Goal: Register for event/course

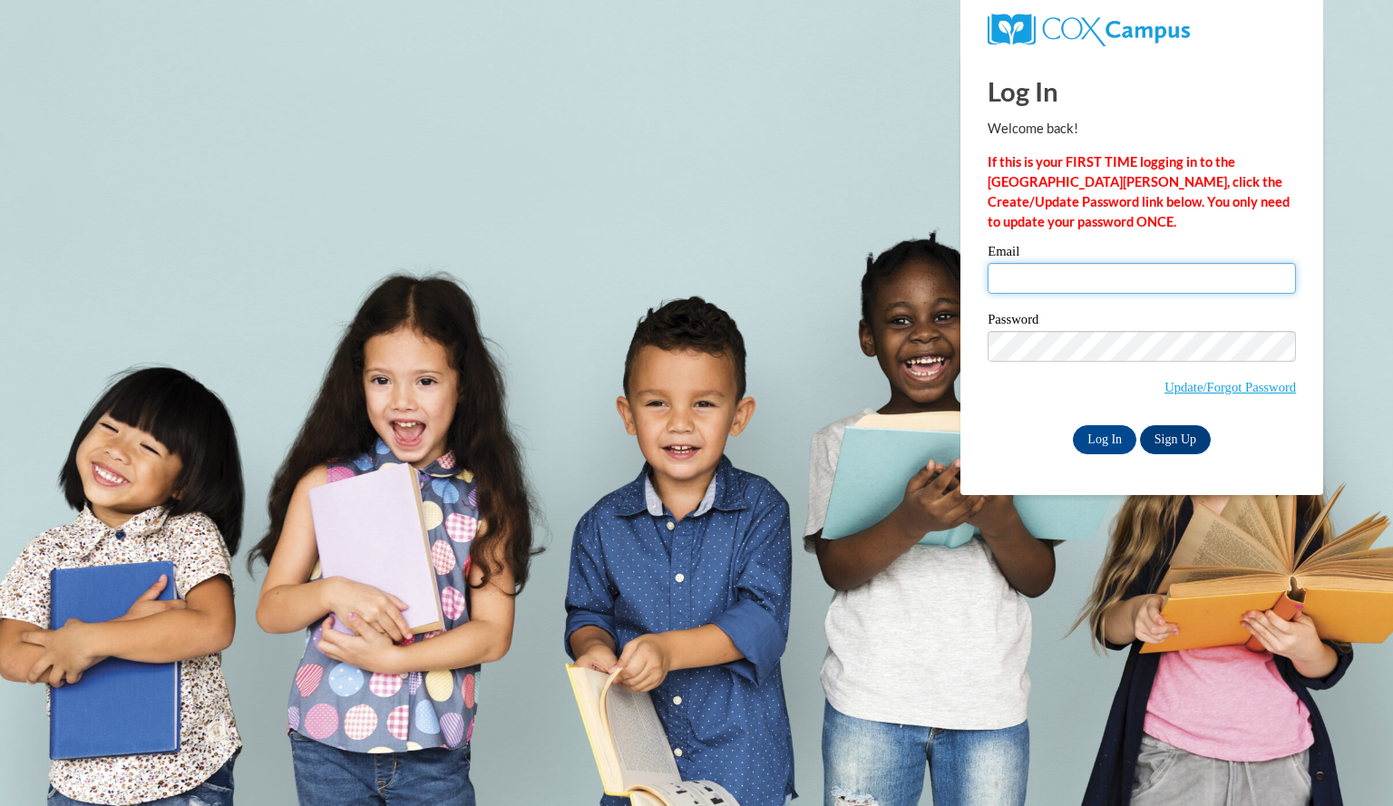
click at [1025, 278] on input "Email" at bounding box center [1142, 278] width 308 height 31
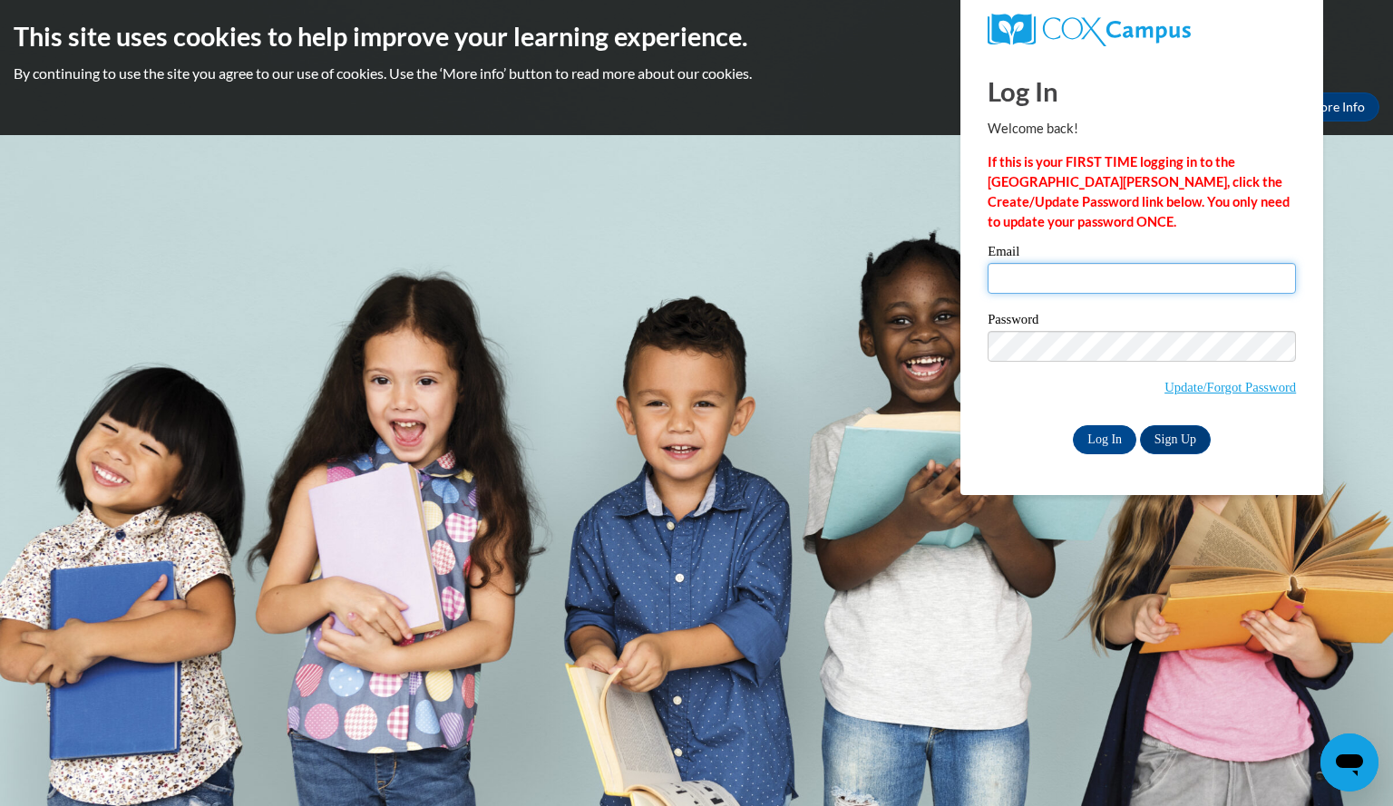
type input "patschkesarah@aasd.k12.wi.us"
click at [1095, 441] on input "Log In" at bounding box center [1104, 439] width 63 height 29
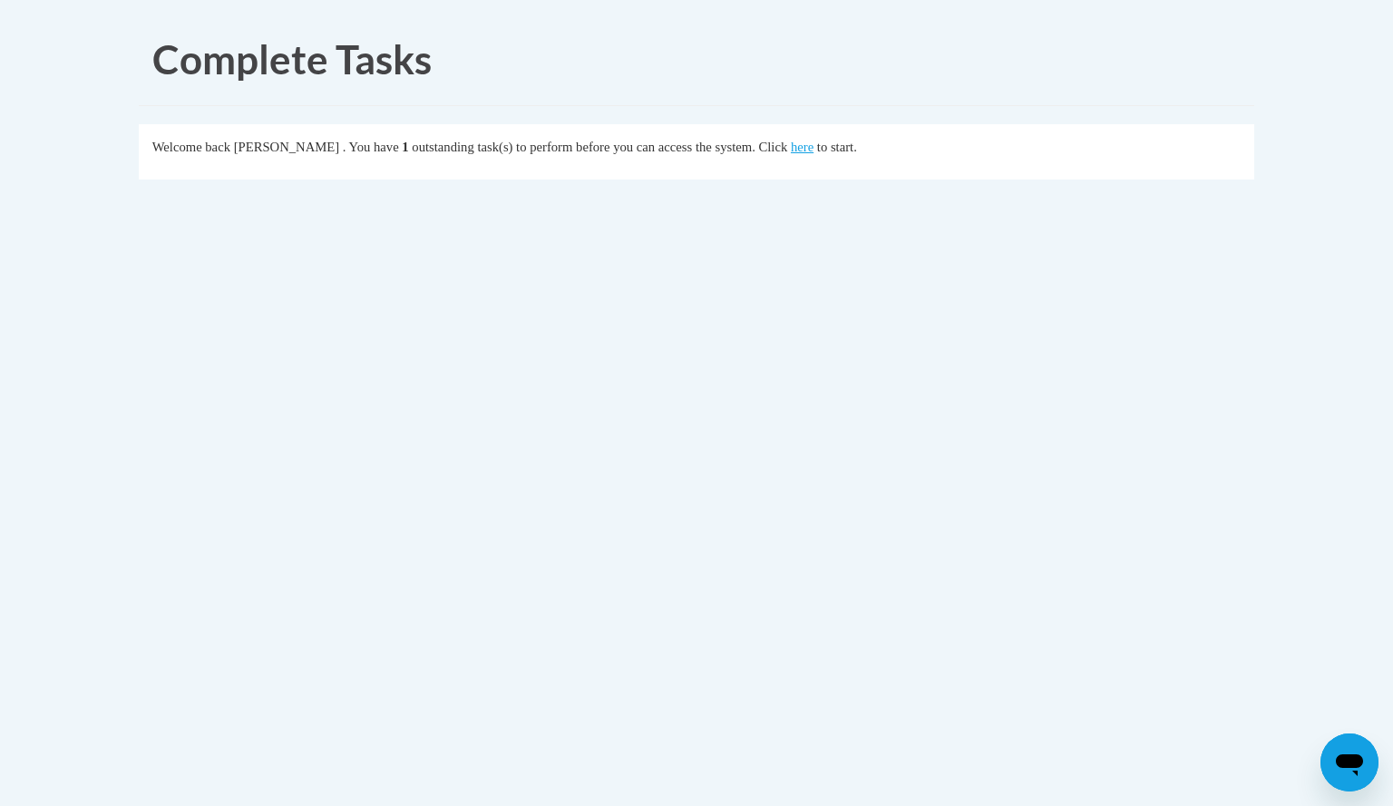
click at [1156, 553] on body "Complete Tasks Welcome back SARAH PATSCHKE . You have 1 outstanding task(s) to …" at bounding box center [696, 403] width 1393 height 806
click at [813, 153] on link "here" at bounding box center [802, 147] width 23 height 15
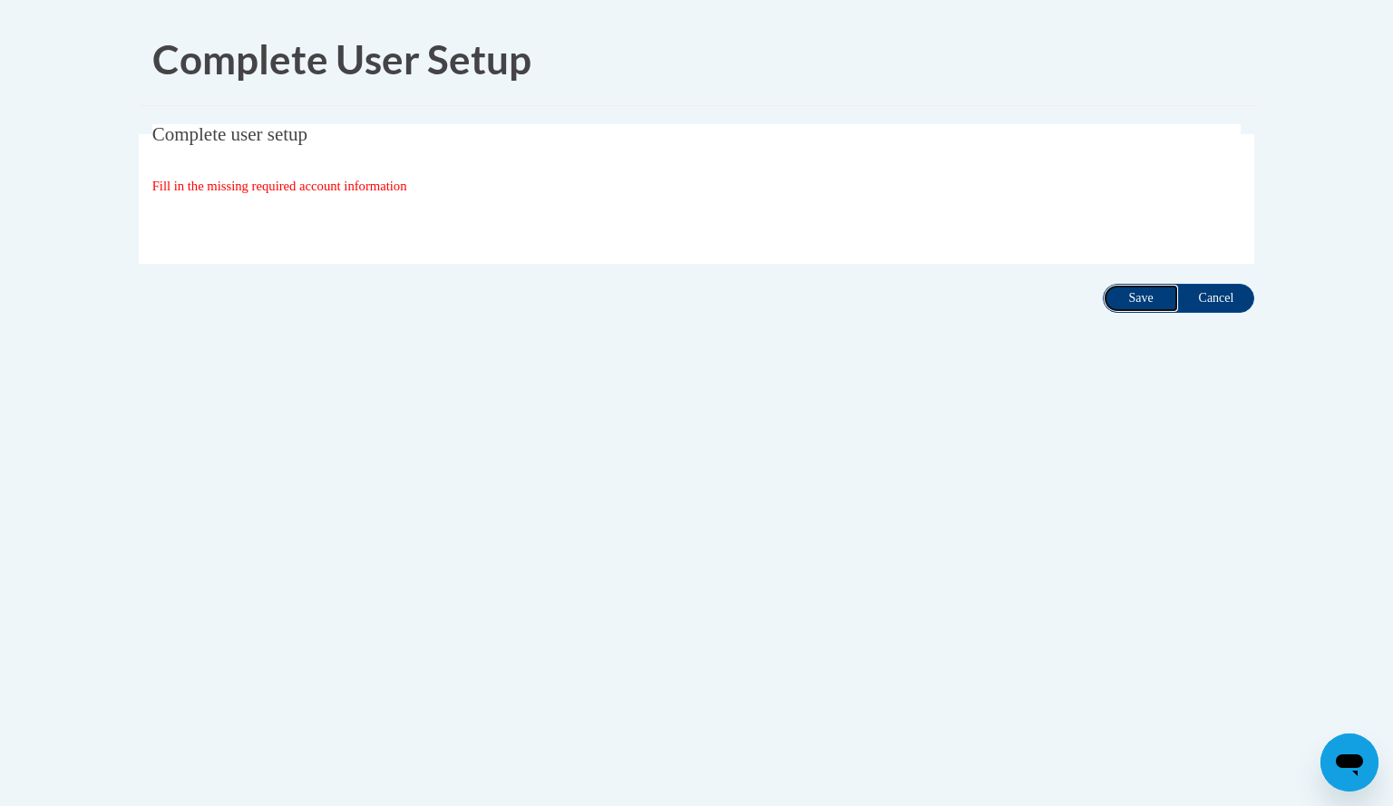
click at [1122, 304] on input "Save" at bounding box center [1141, 298] width 76 height 29
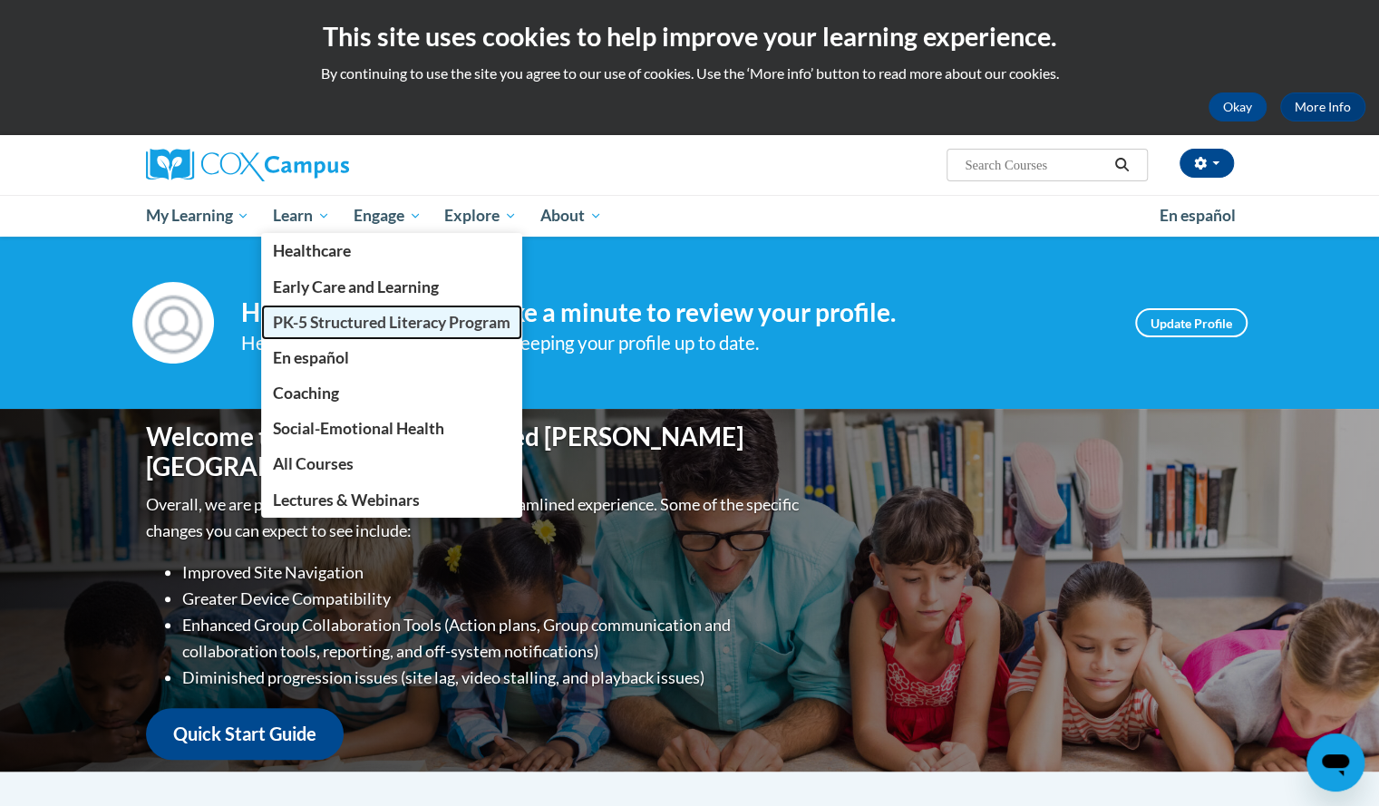
click at [337, 325] on span "PK-5 Structured Literacy Program" at bounding box center [392, 322] width 238 height 19
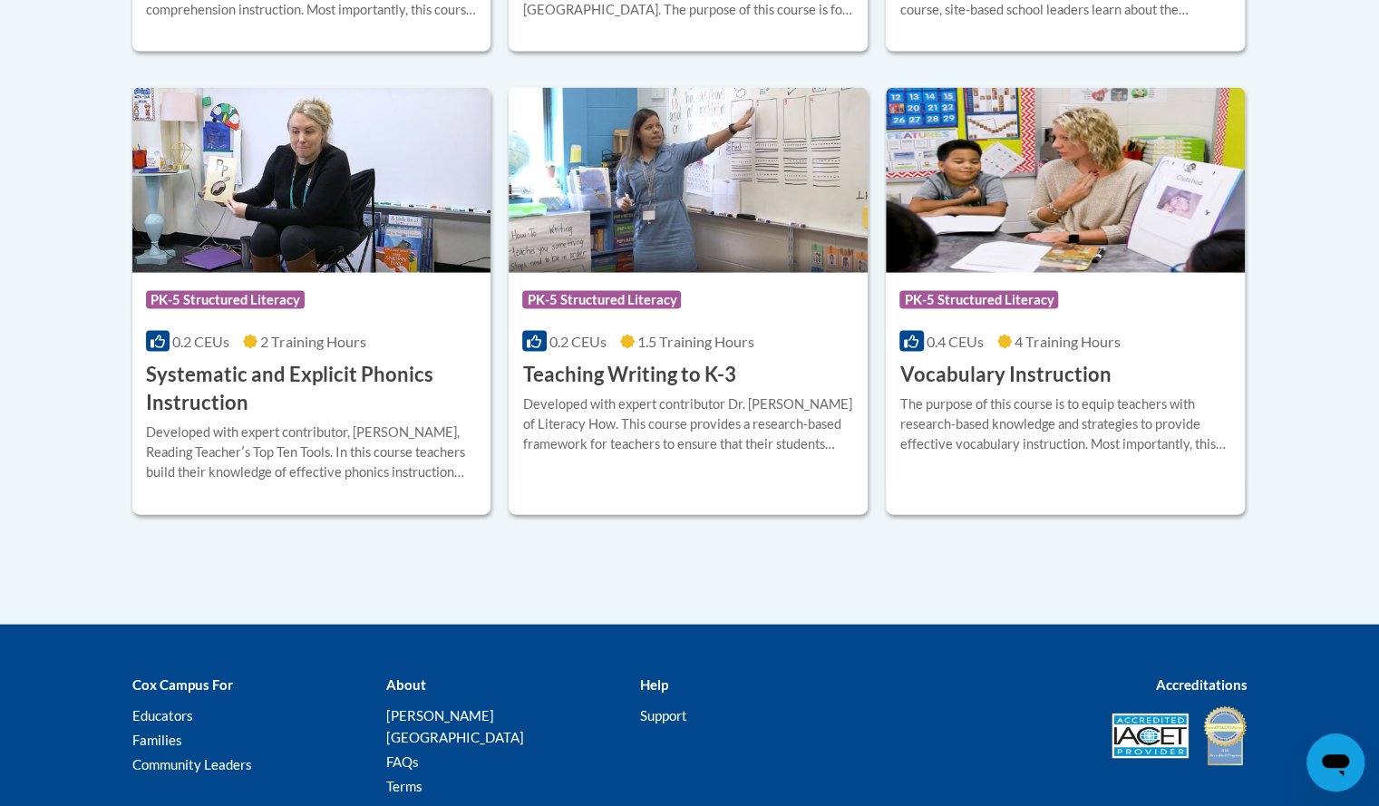
scroll to position [2109, 0]
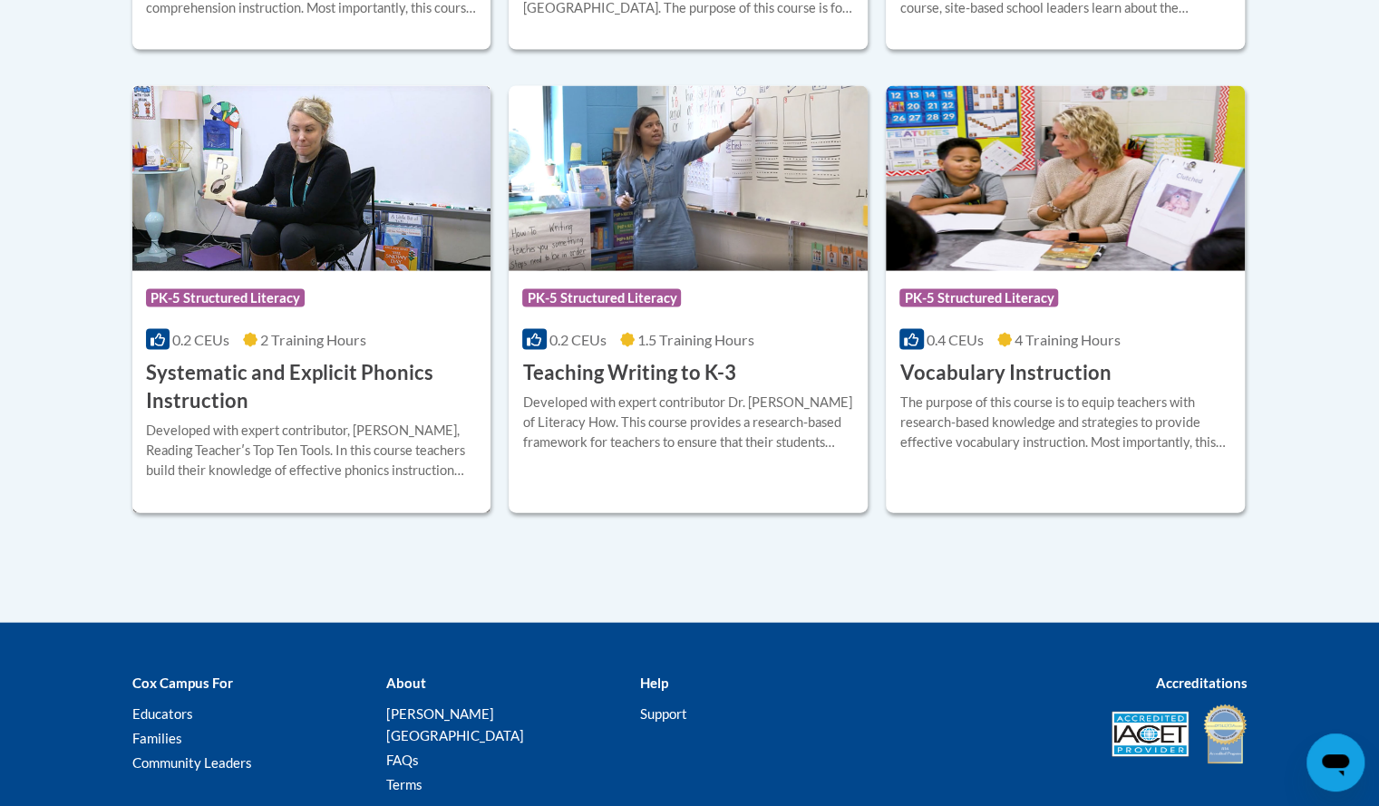
click at [346, 368] on h3 "Systematic and Explicit Phonics Instruction" at bounding box center [312, 387] width 332 height 56
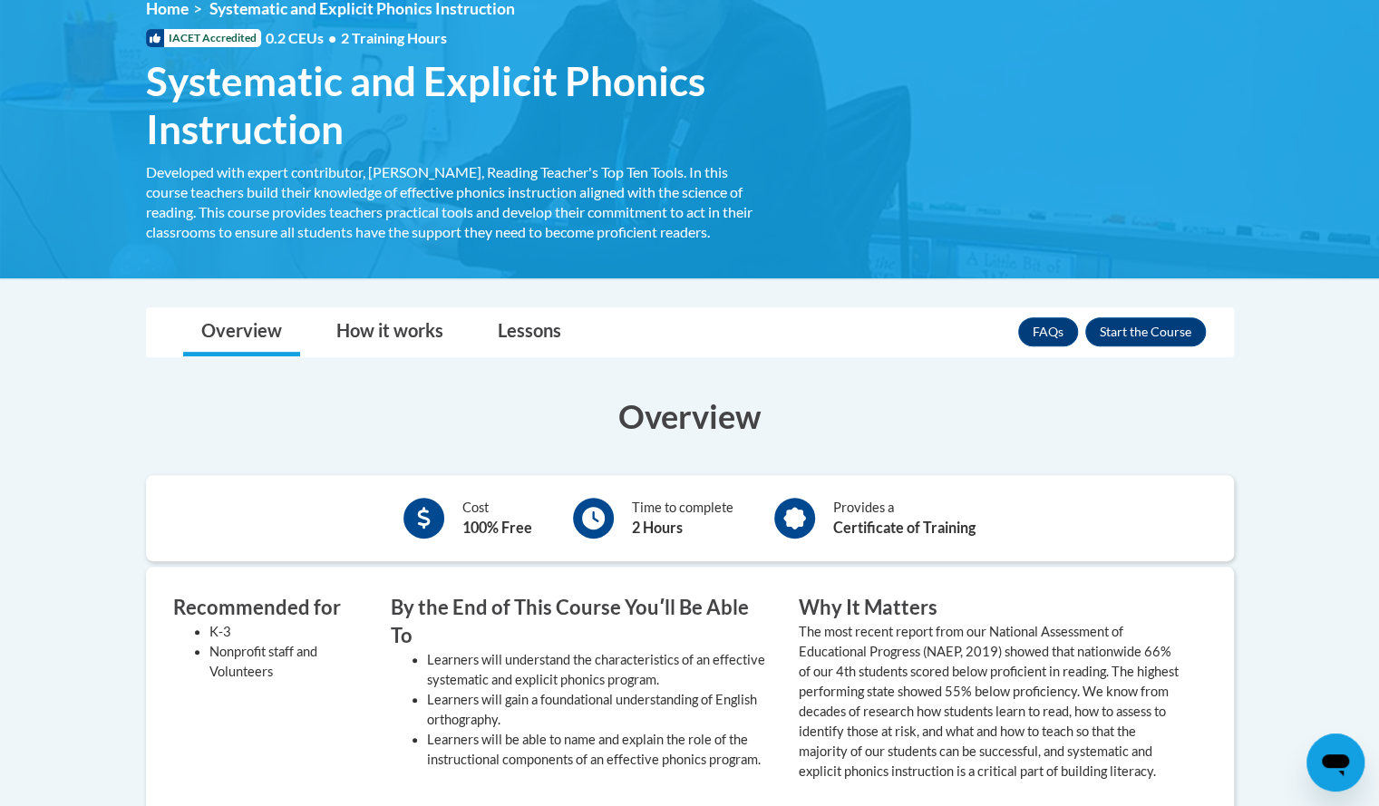
scroll to position [264, 0]
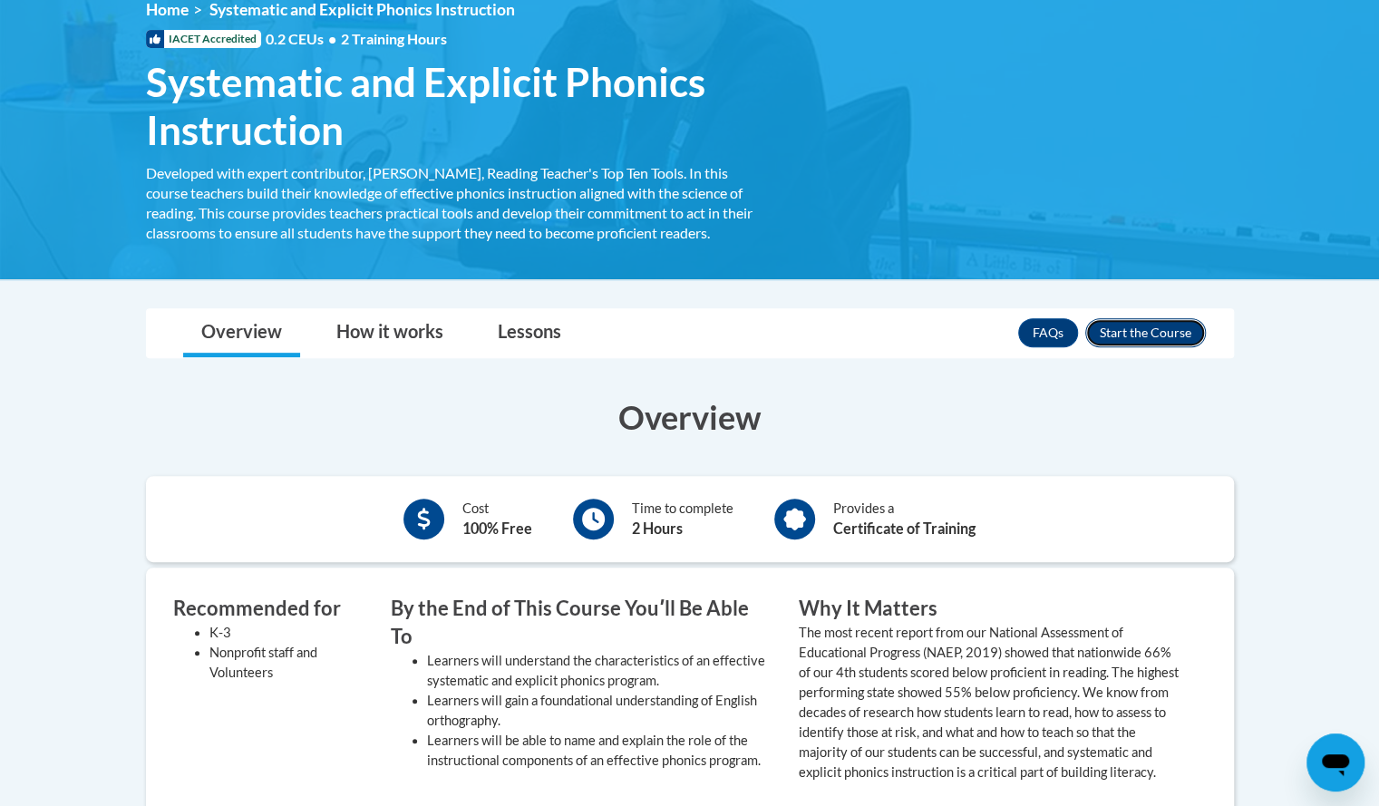
click at [1149, 336] on button "Enroll" at bounding box center [1145, 332] width 121 height 29
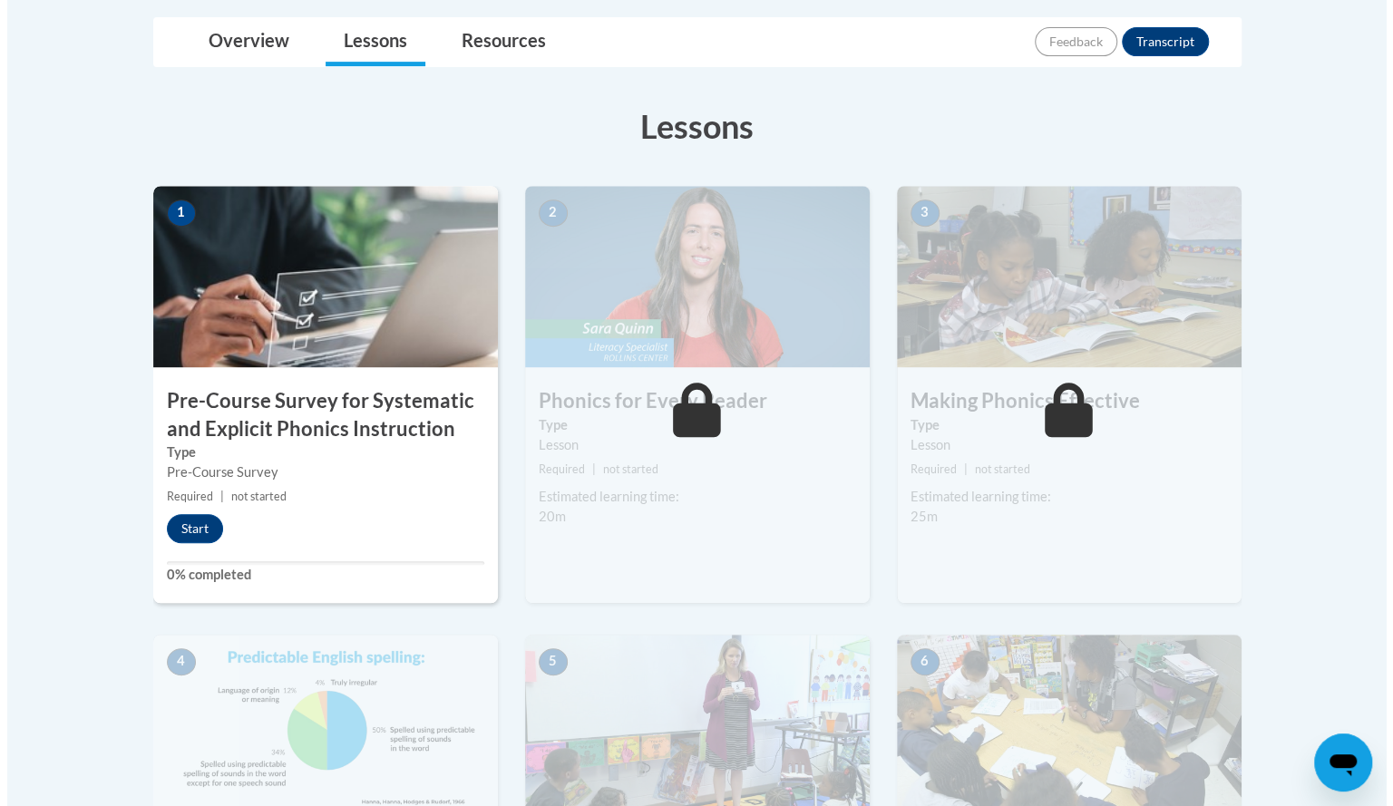
scroll to position [424, 0]
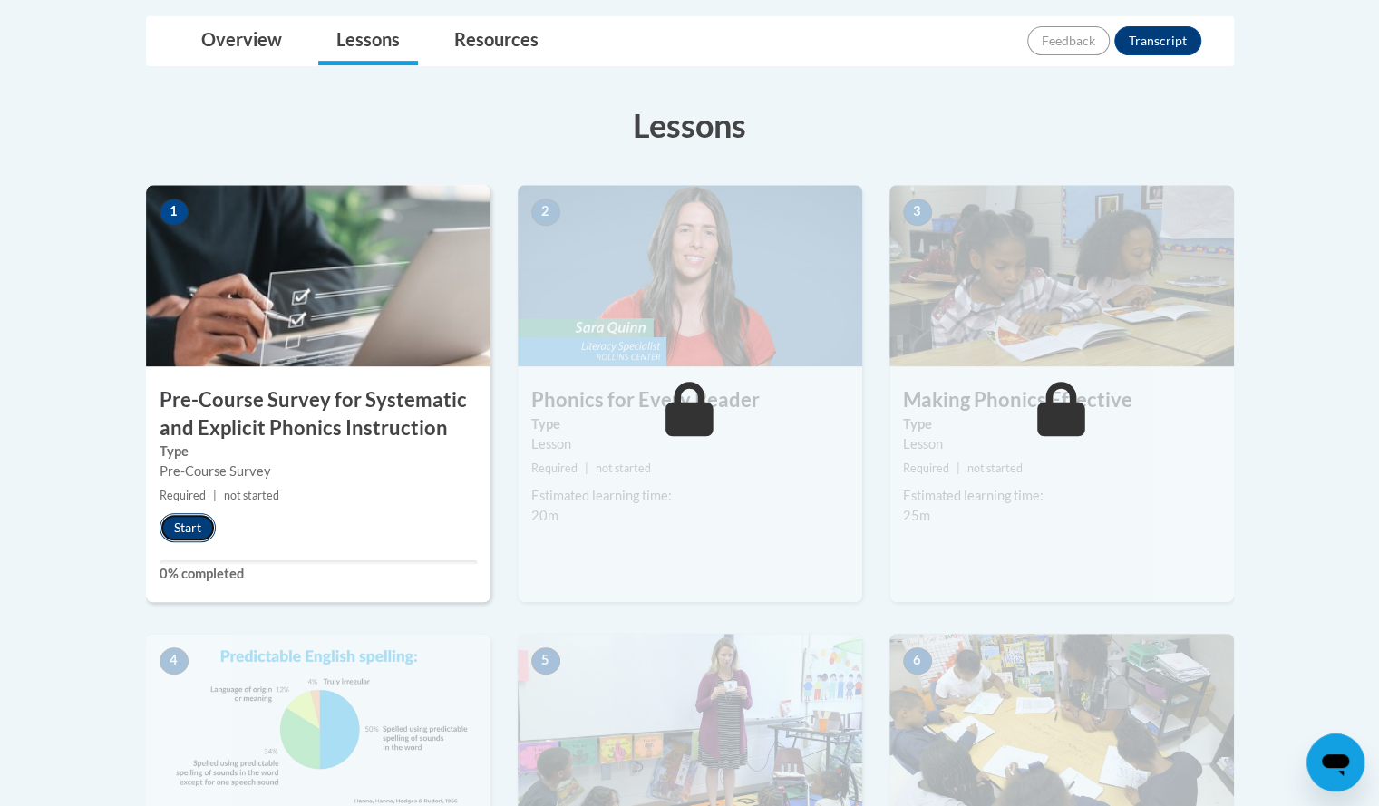
click at [176, 534] on button "Start" at bounding box center [188, 527] width 56 height 29
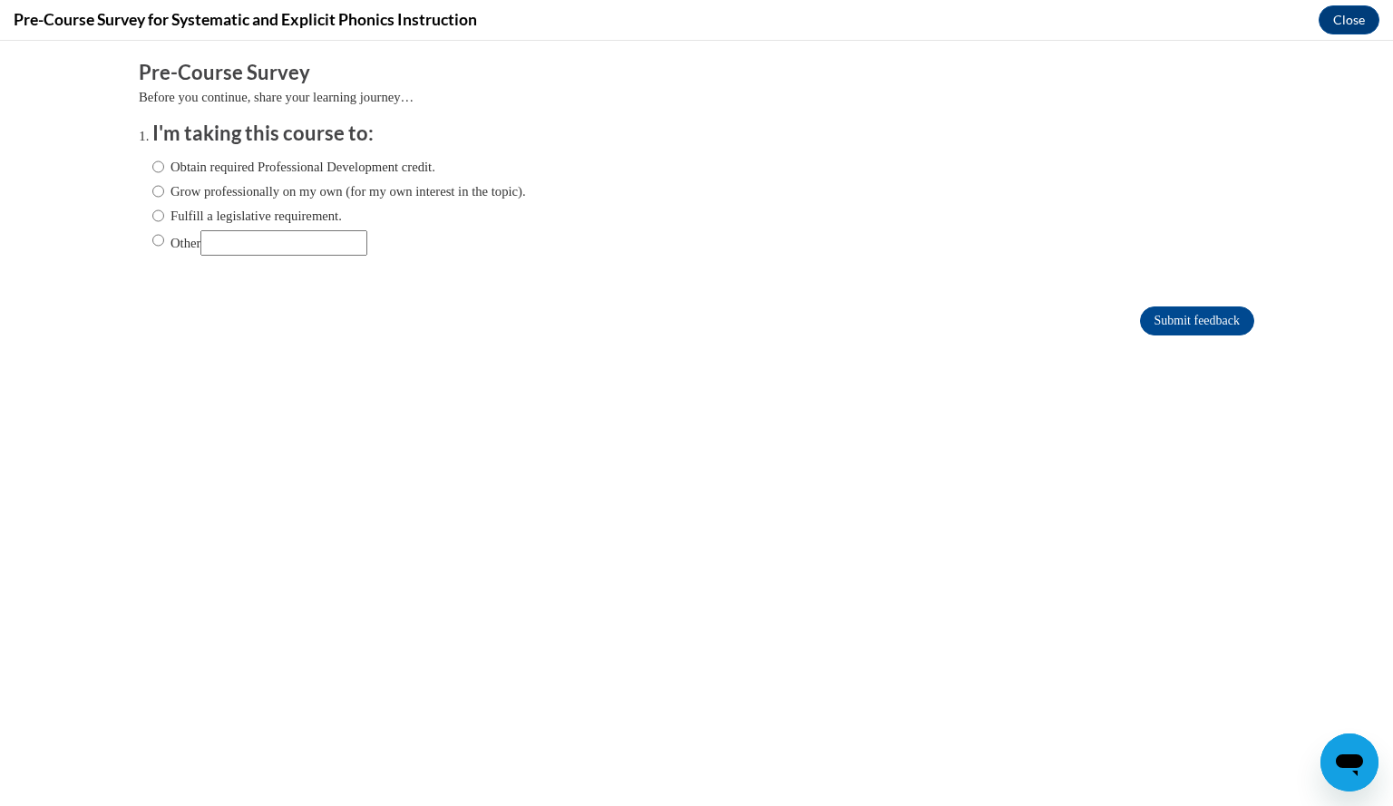
scroll to position [0, 0]
click at [152, 170] on input "Obtain required Professional Development credit." at bounding box center [158, 167] width 12 height 20
radio input "true"
click at [152, 189] on input "Grow professionally on my own (for my own interest in the topic)." at bounding box center [158, 191] width 12 height 20
radio input "true"
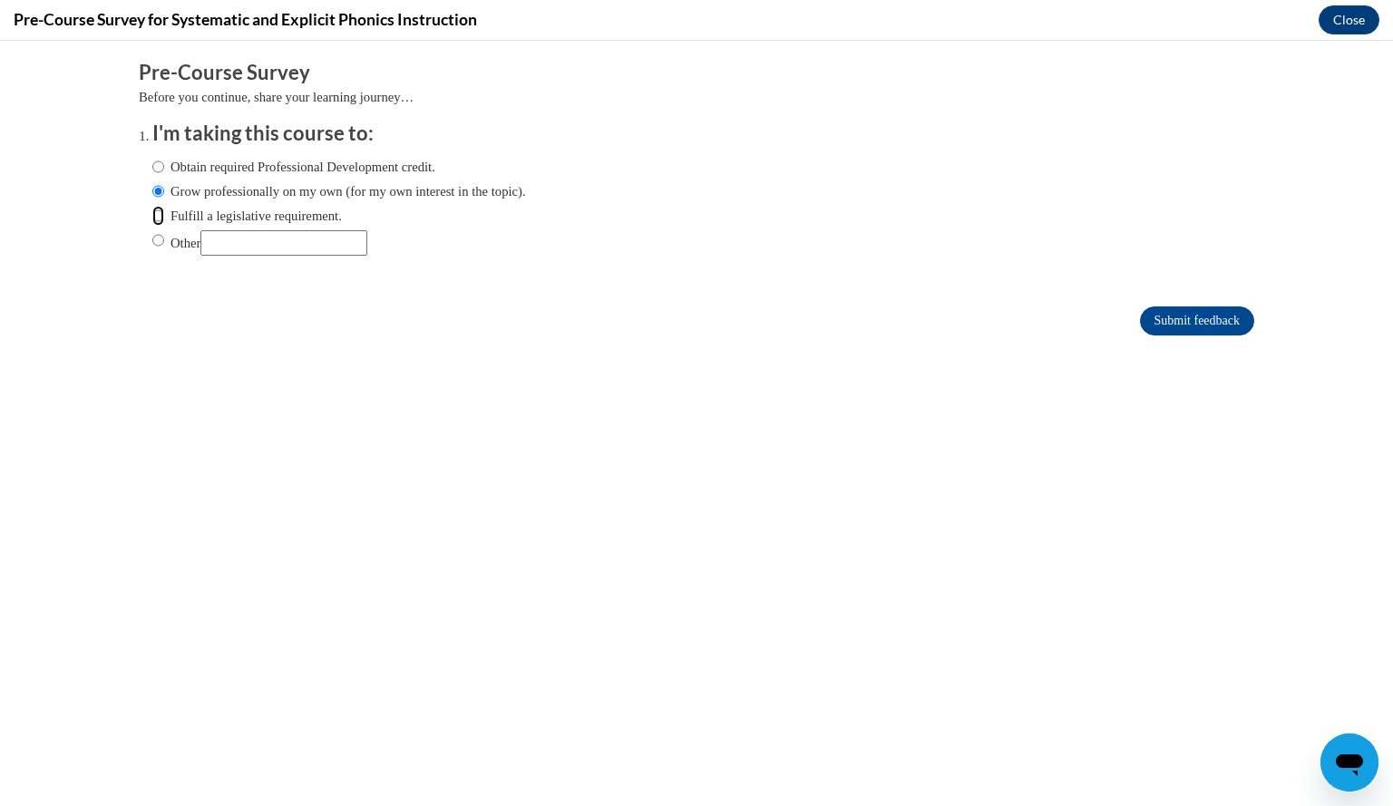
click at [152, 220] on input "Fulfill a legislative requirement." at bounding box center [158, 216] width 12 height 20
radio input "true"
click at [152, 241] on input "Other" at bounding box center [158, 240] width 12 height 20
radio input "true"
click at [1172, 327] on input "Submit feedback" at bounding box center [1197, 321] width 114 height 29
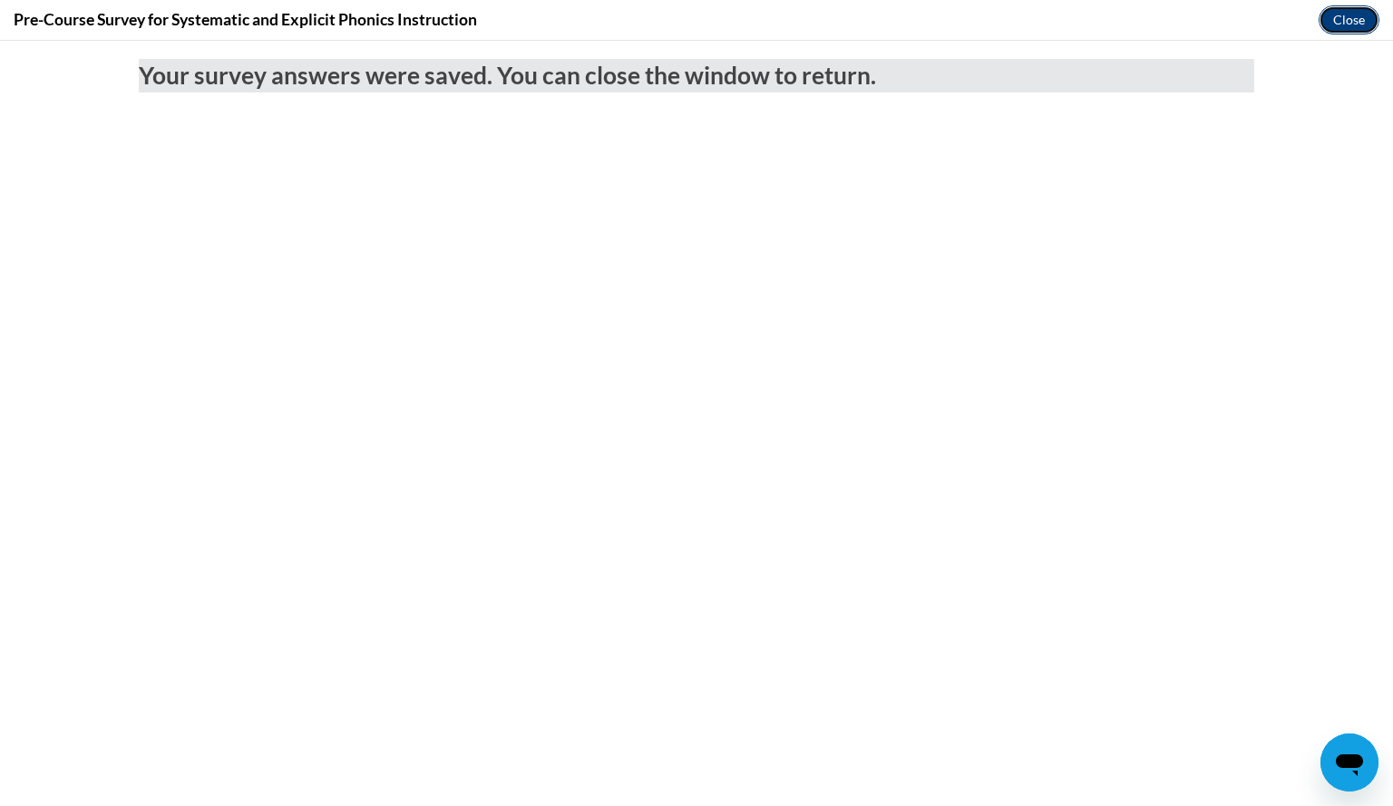
click at [1344, 24] on button "Close" at bounding box center [1349, 19] width 61 height 29
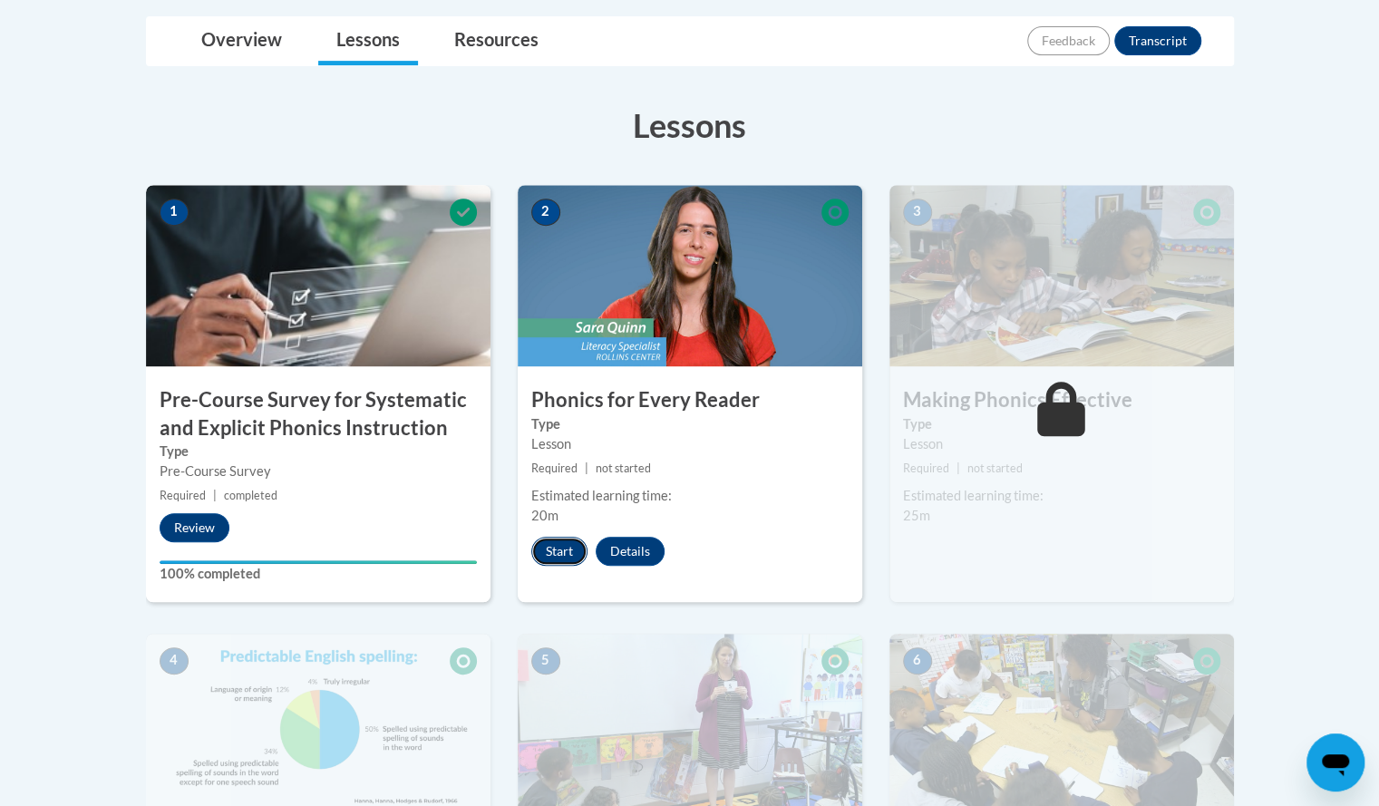
click at [571, 558] on button "Start" at bounding box center [559, 551] width 56 height 29
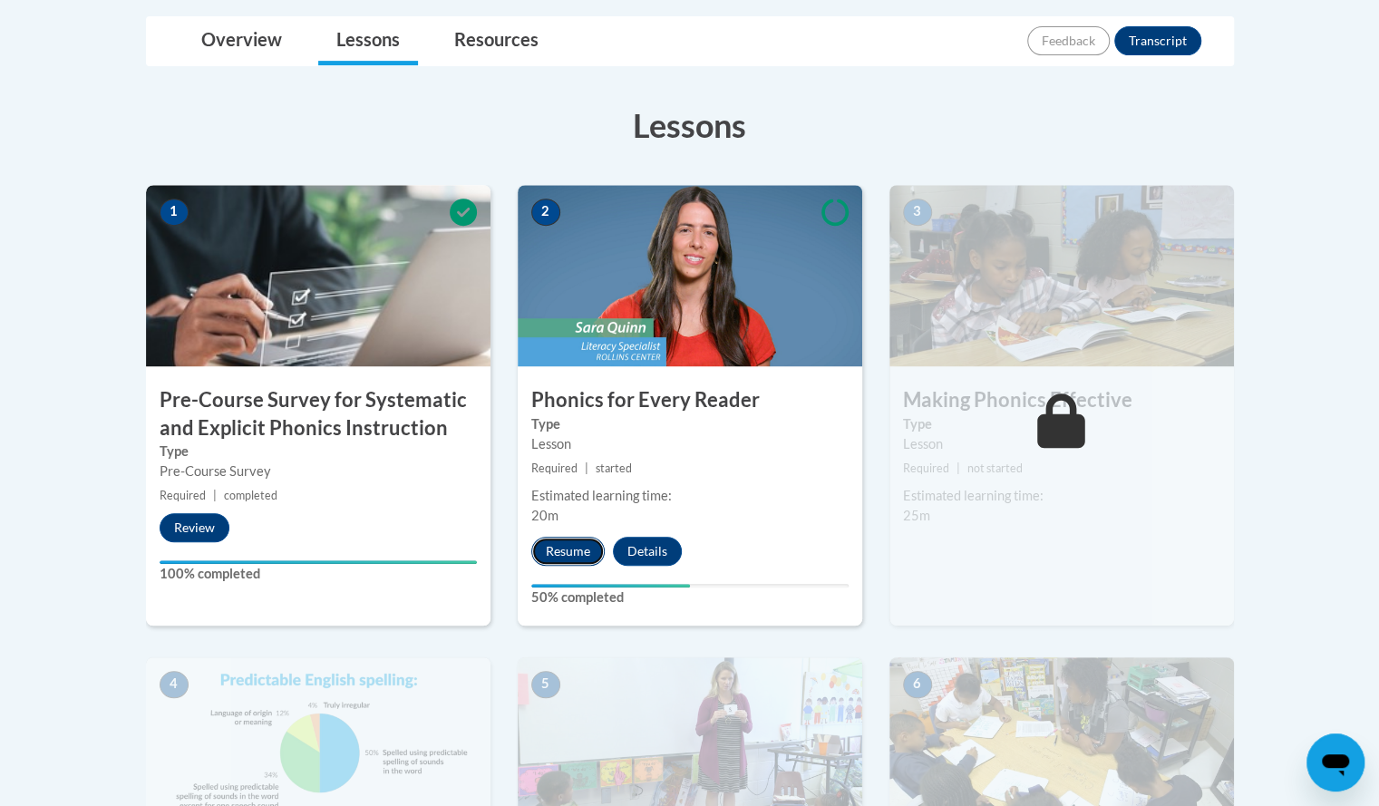
click at [560, 537] on button "Resume" at bounding box center [567, 551] width 73 height 29
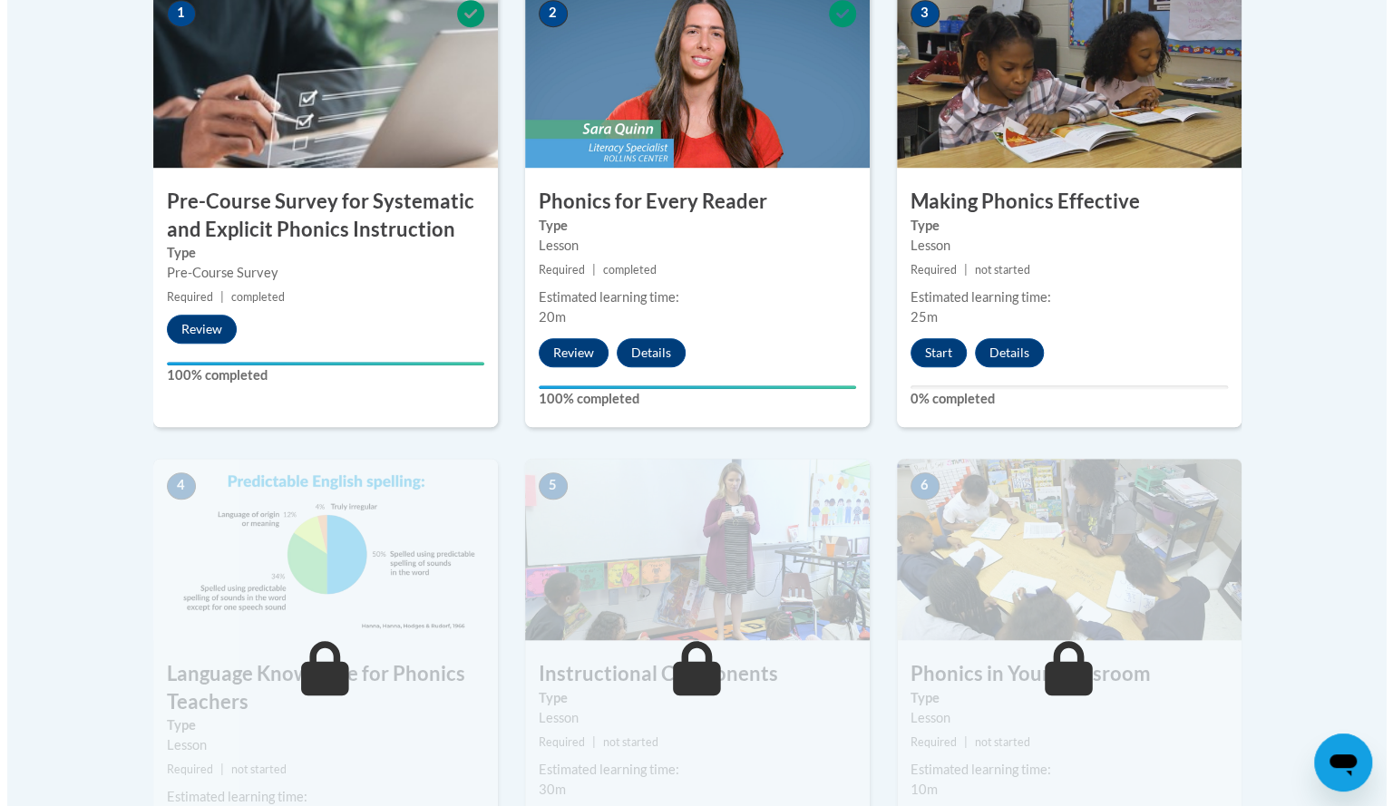
scroll to position [622, 0]
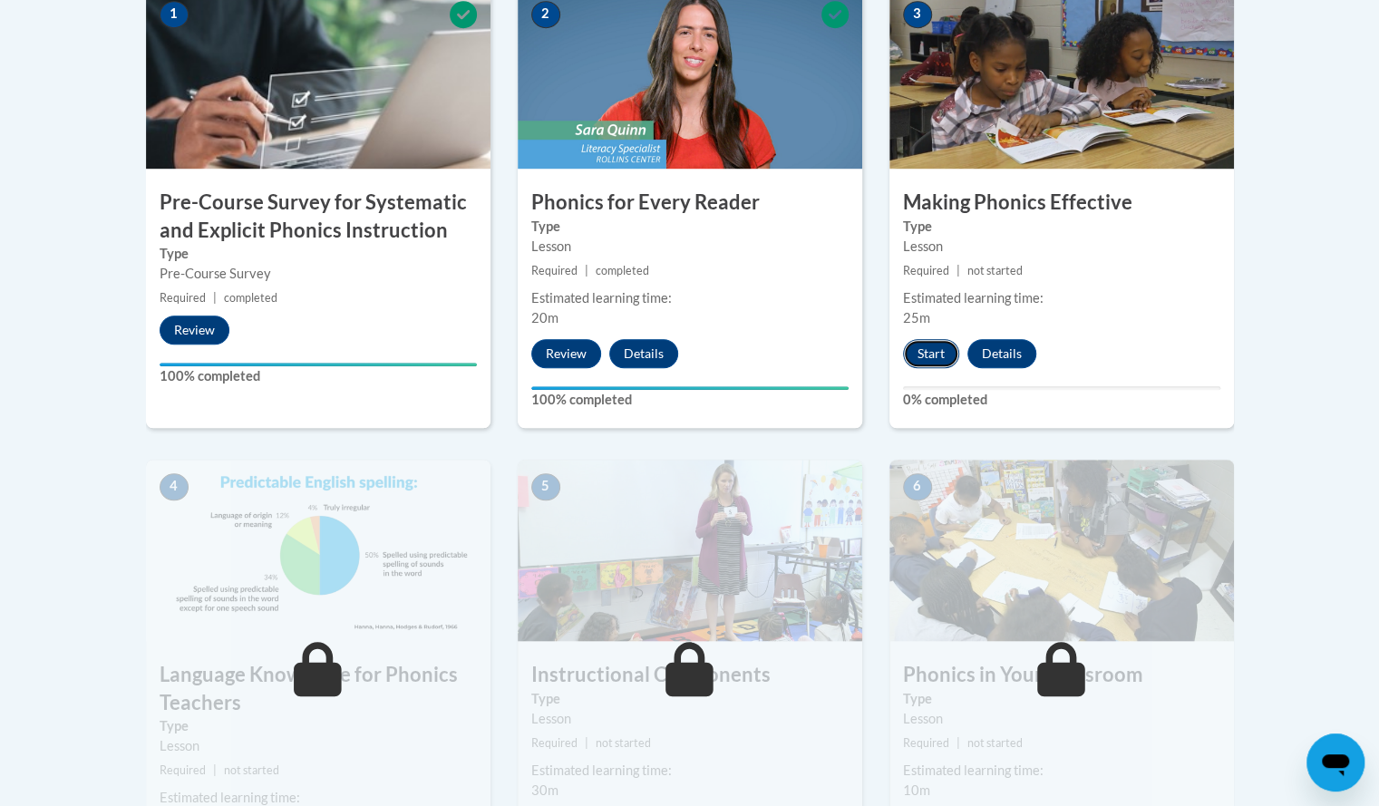
click at [941, 358] on button "Start" at bounding box center [931, 353] width 56 height 29
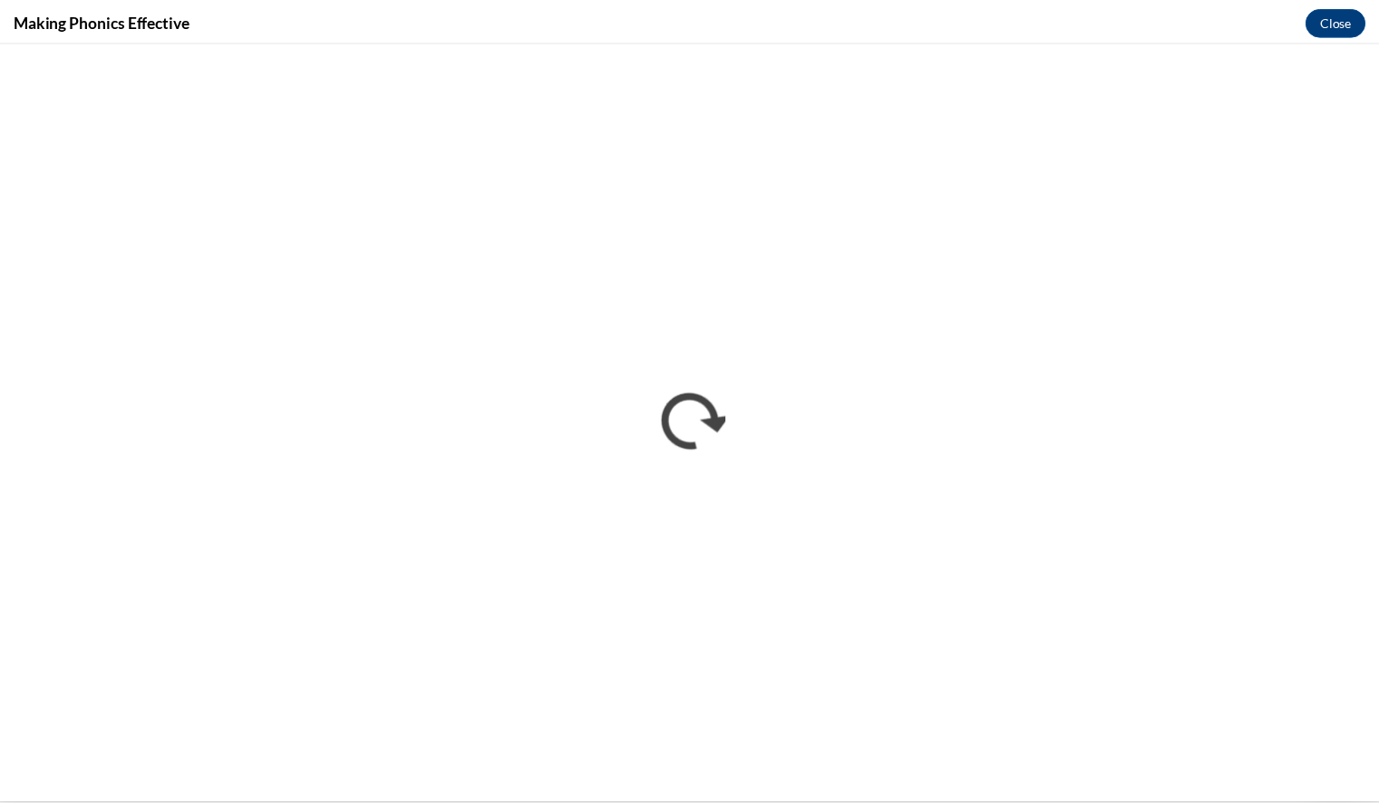
scroll to position [0, 0]
click at [1344, 12] on button "Close" at bounding box center [1349, 19] width 61 height 29
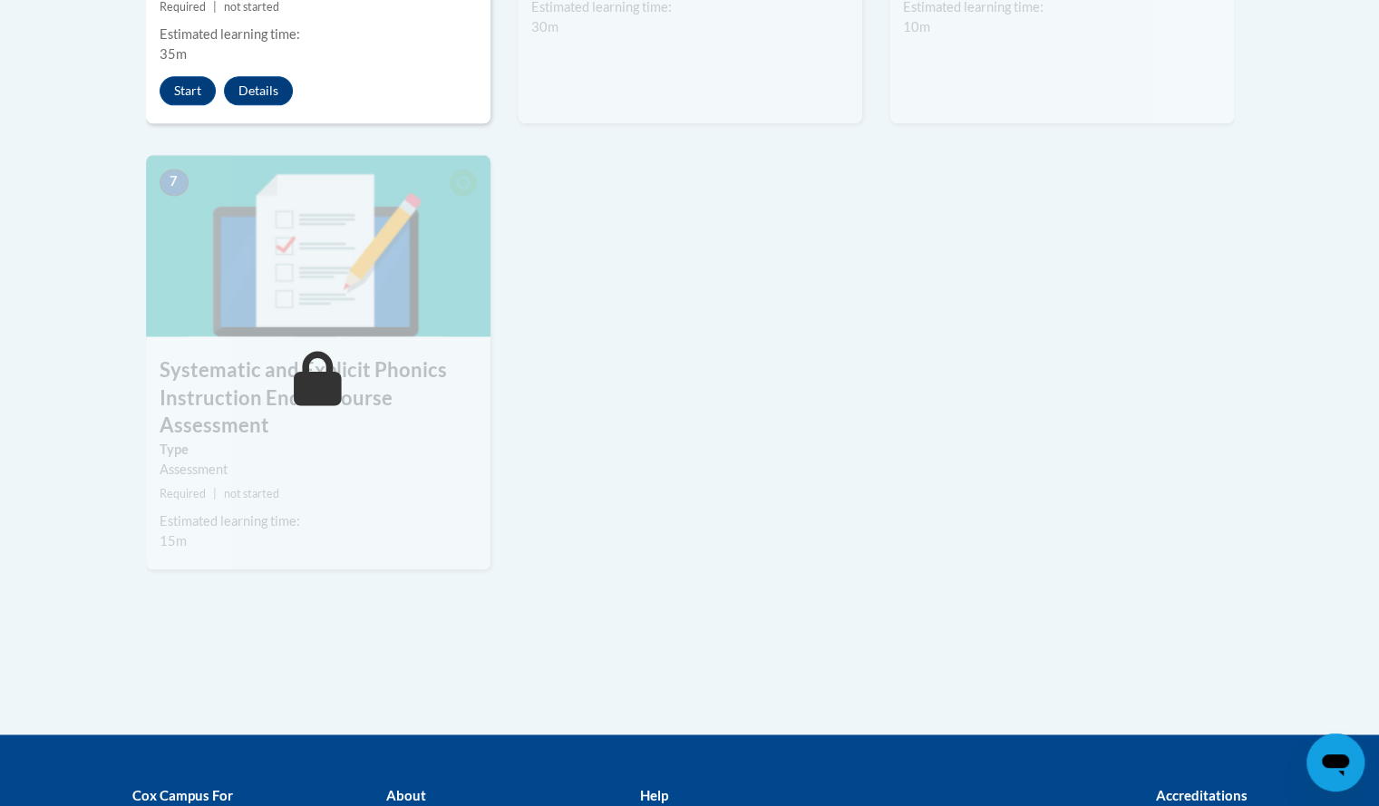
scroll to position [1388, 0]
